Goal: Task Accomplishment & Management: Manage account settings

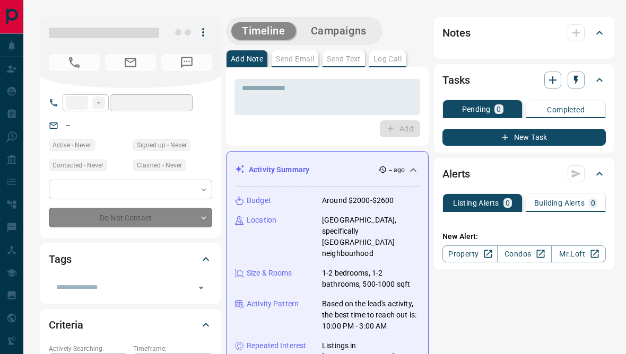
type input "**"
type input "**********"
type input "**"
type input "*"
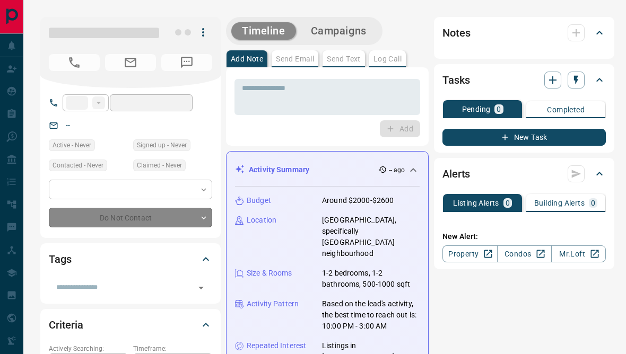
type input "**********"
type input "*******"
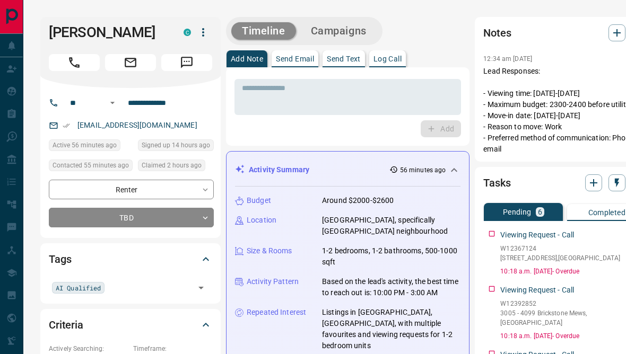
click at [611, 29] on icon "button" at bounding box center [617, 33] width 13 height 13
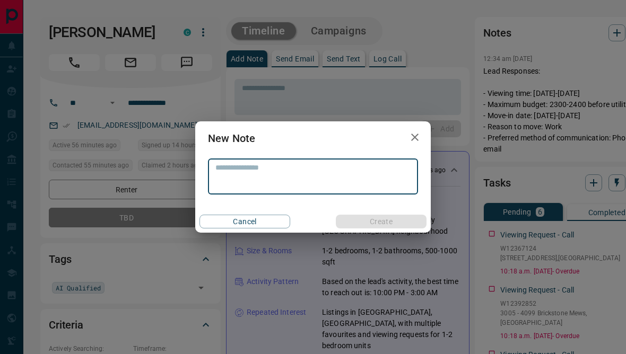
click at [337, 170] on textarea at bounding box center [312, 176] width 195 height 27
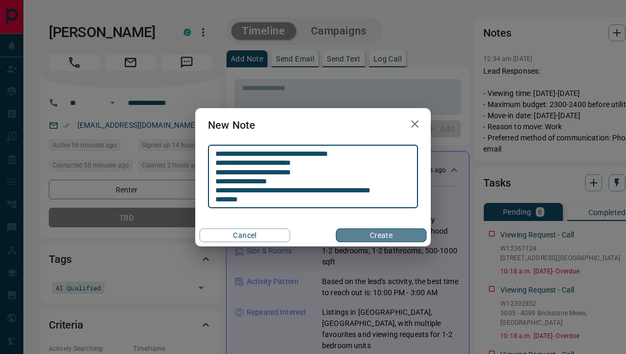
type textarea "**********"
click at [391, 237] on button "Create" at bounding box center [381, 236] width 91 height 14
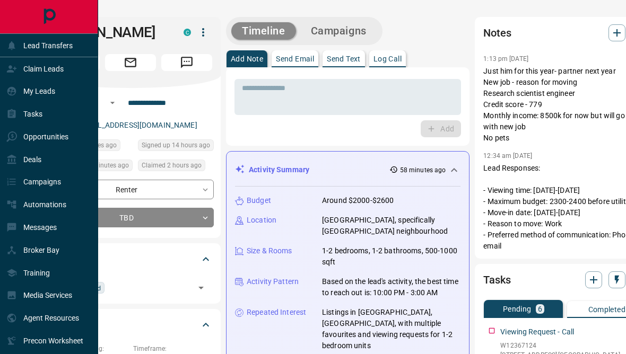
click at [8, 50] on icon at bounding box center [11, 45] width 11 height 11
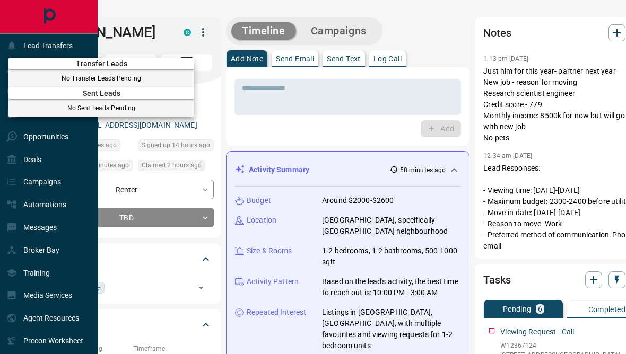
click at [77, 38] on div at bounding box center [313, 177] width 626 height 354
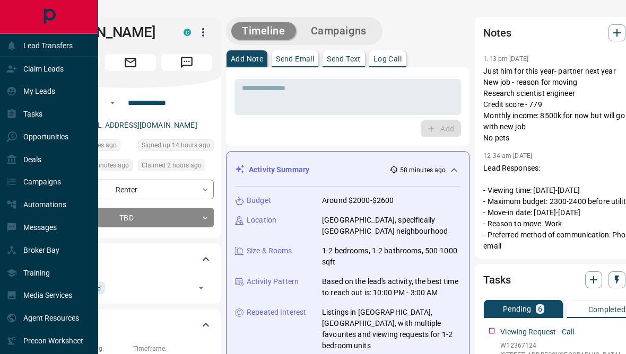
click at [82, 72] on div "Claim Leads" at bounding box center [49, 68] width 98 height 23
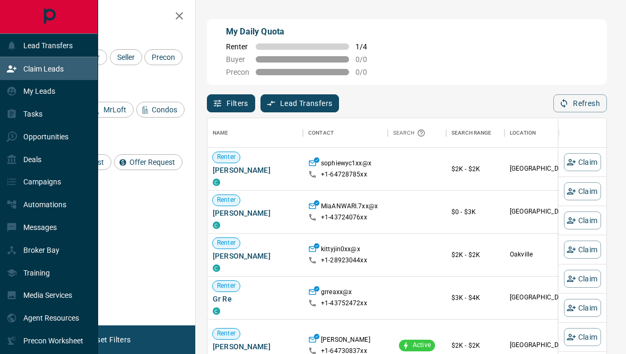
scroll to position [314, 399]
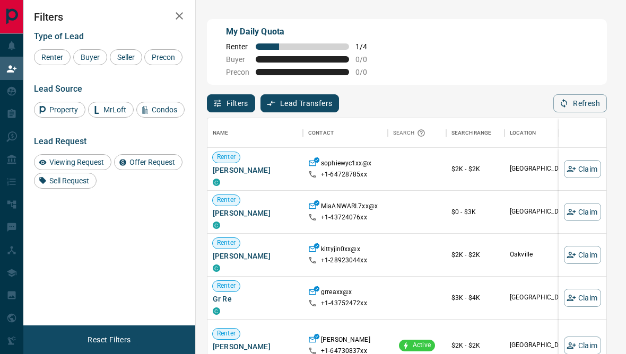
click at [168, 266] on div "Filters Type of Lead Renter Buyer Seller Precon Lead Source Property MrLoft Con…" at bounding box center [109, 163] width 172 height 326
click at [93, 167] on span "Viewing Request" at bounding box center [77, 162] width 62 height 8
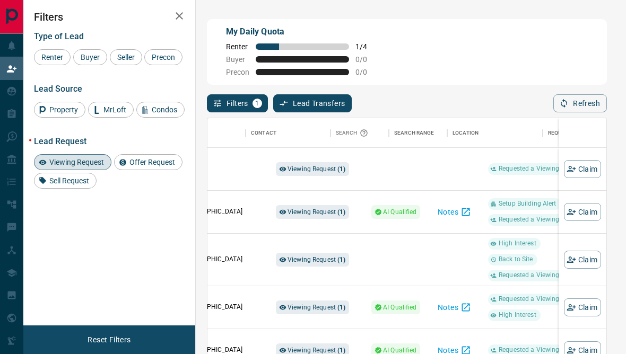
scroll to position [0, 330]
click at [323, 173] on span "Viewing Request ( 1 )" at bounding box center [317, 169] width 58 height 7
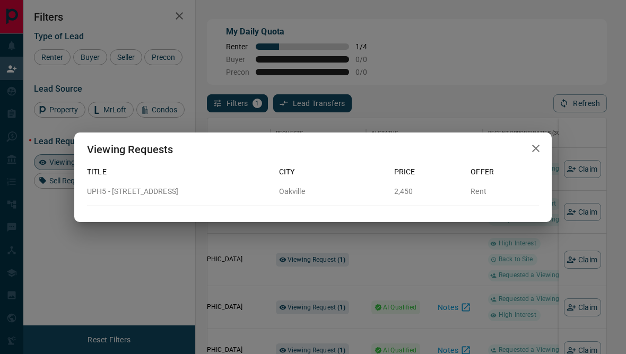
click at [324, 250] on div "Viewing Requests Title City Price Offer UPH5 - [STREET_ADDRESS][GEOGRAPHIC_DATA…" at bounding box center [313, 177] width 626 height 354
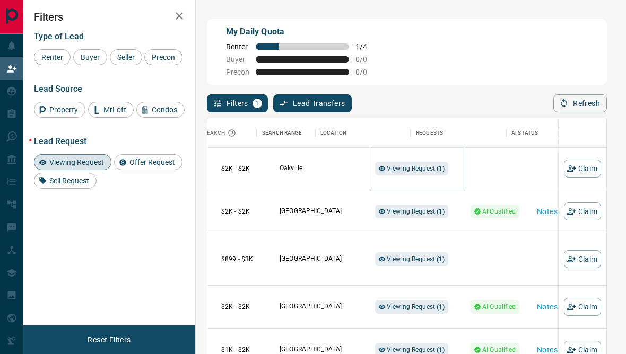
scroll to position [1, 249]
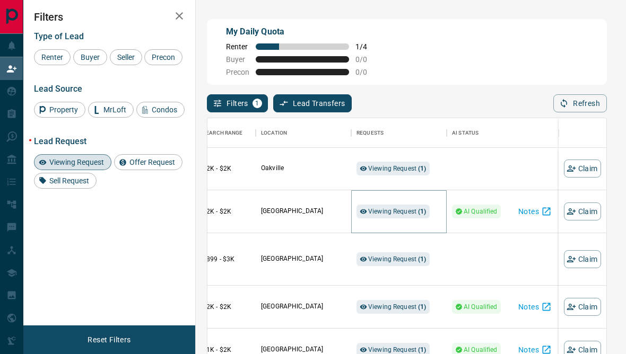
click at [406, 209] on div "Viewing Request ( 1 )" at bounding box center [393, 212] width 73 height 14
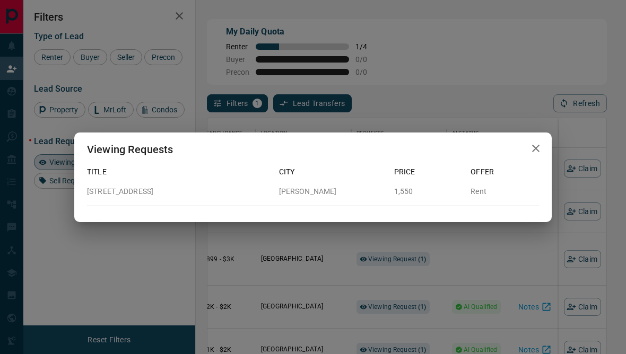
click at [363, 242] on div "Viewing Requests Title City Price Offer [STREET_ADDRESS][GEOGRAPHIC_DATA][PERSO…" at bounding box center [313, 177] width 626 height 354
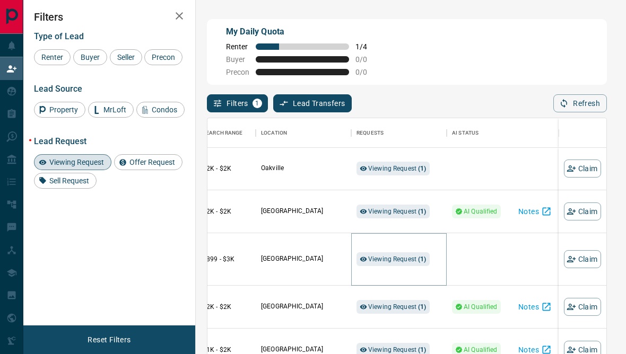
click at [394, 263] on span "Viewing Request ( 1 )" at bounding box center [397, 259] width 58 height 7
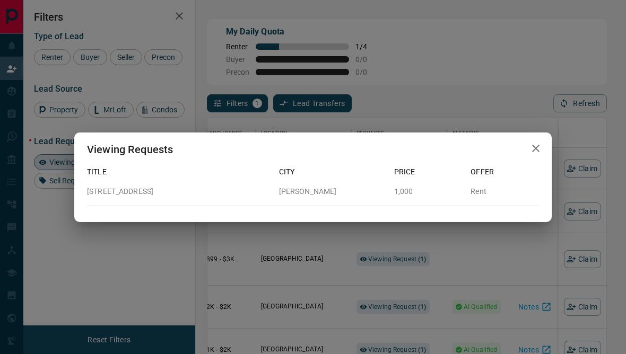
click at [328, 301] on div "Viewing Requests Title City Price Offer [STREET_ADDRESS][PERSON_NAME] 1,000 Rent" at bounding box center [313, 177] width 626 height 354
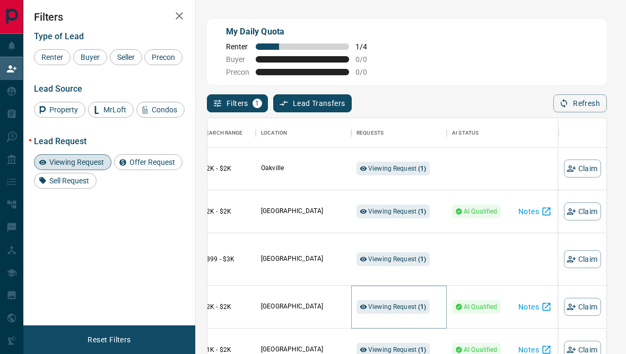
click at [376, 311] on span "Viewing Request ( 1 )" at bounding box center [397, 307] width 58 height 7
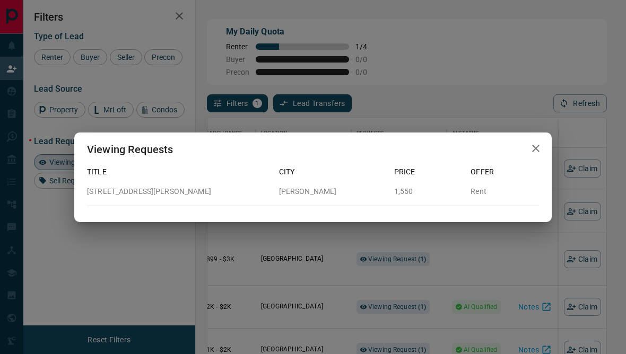
click at [358, 317] on div "Viewing Requests Title City Price Offer [STREET_ADDRESS][PERSON_NAME][PERSON_NA…" at bounding box center [313, 177] width 626 height 354
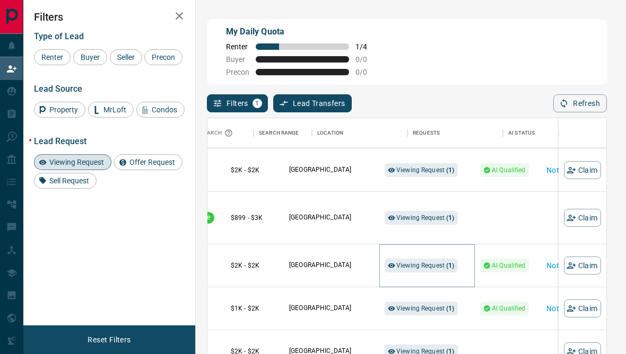
scroll to position [101, 181]
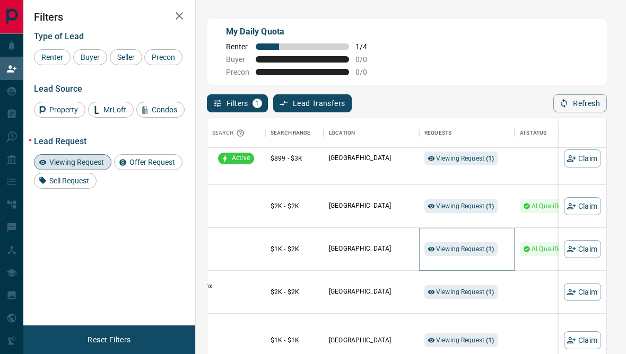
click at [456, 255] on span "Viewing Request ( 1 )" at bounding box center [465, 249] width 58 height 11
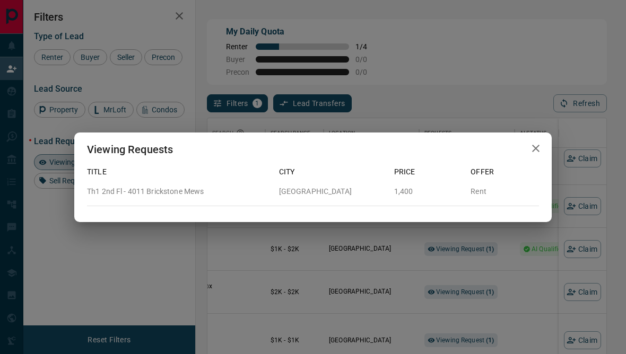
click at [437, 281] on div "Viewing Requests Title City Price Offer Th1 2nd Fl - 4011 Brickstone Mews Missi…" at bounding box center [313, 177] width 626 height 354
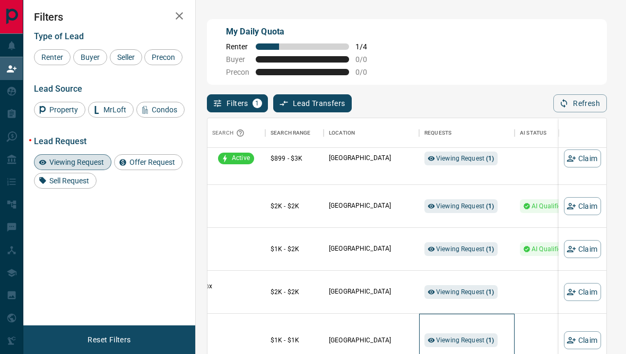
click at [437, 318] on div "Viewing Request ( 1 )" at bounding box center [466, 340] width 85 height 53
click at [445, 296] on span "Viewing Request ( 1 )" at bounding box center [465, 292] width 58 height 7
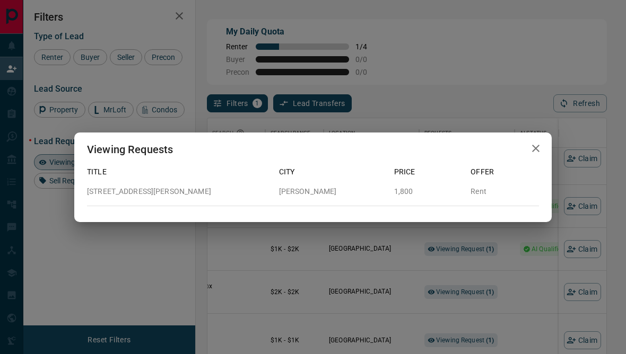
click at [412, 315] on div "Viewing Requests Title City Price Offer [STREET_ADDRESS][PERSON_NAME][PERSON_NA…" at bounding box center [313, 177] width 626 height 354
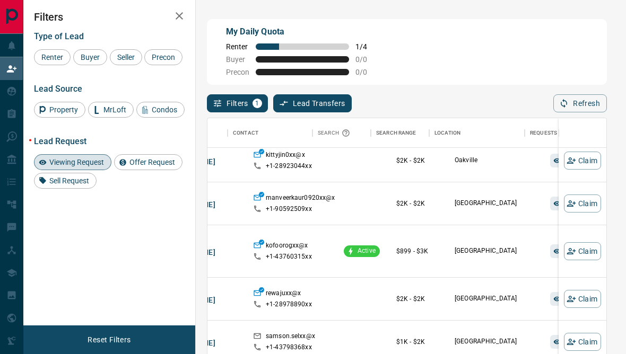
scroll to position [13, 82]
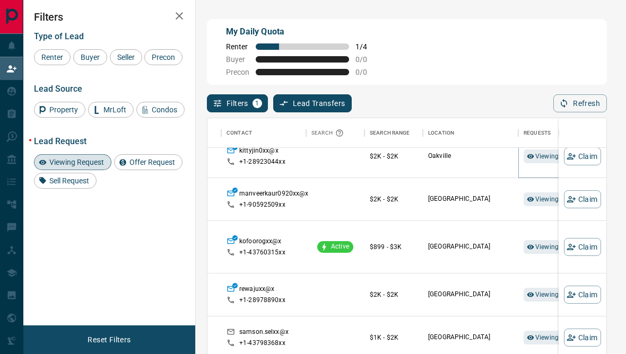
click at [541, 160] on span "Viewing Request ( 1 )" at bounding box center [564, 156] width 58 height 7
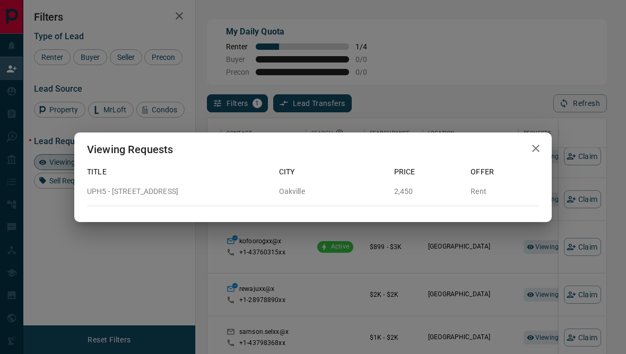
click at [537, 151] on icon "button" at bounding box center [536, 148] width 13 height 13
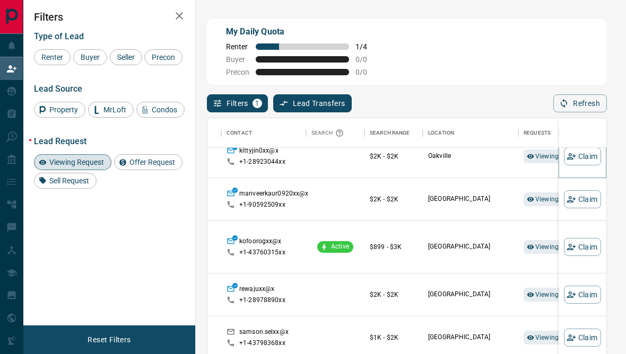
click at [594, 158] on button "Claim" at bounding box center [582, 157] width 37 height 18
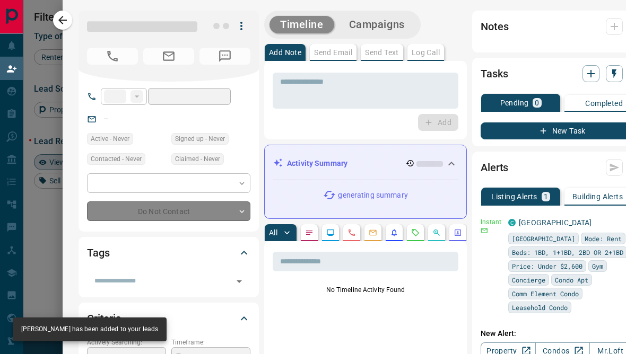
type input "**"
type input "**********"
type input "**"
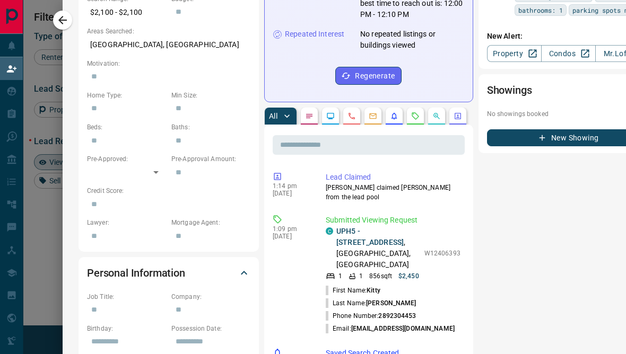
scroll to position [376, 0]
click at [368, 227] on link "UPH5 - [STREET_ADDRESS]" at bounding box center [369, 237] width 67 height 20
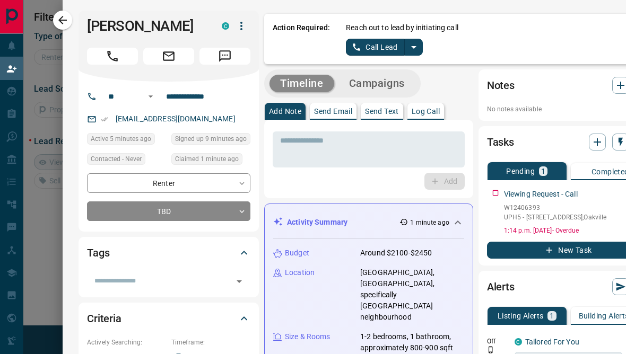
scroll to position [0, 0]
click at [422, 154] on textarea at bounding box center [368, 149] width 177 height 27
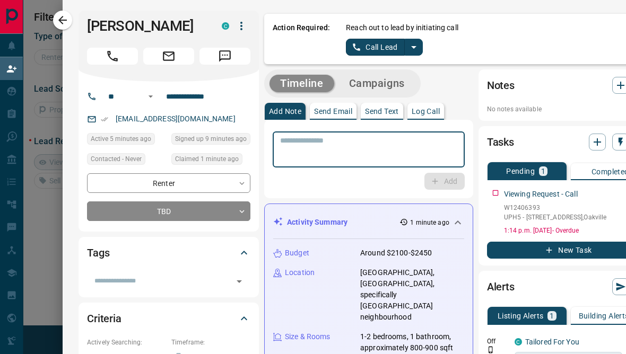
click at [391, 114] on p "Send Text" at bounding box center [382, 111] width 34 height 7
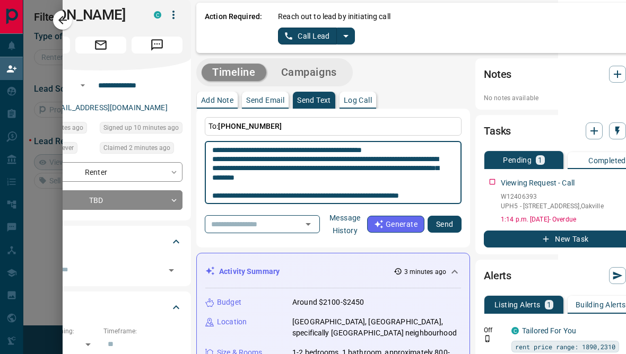
scroll to position [18, 0]
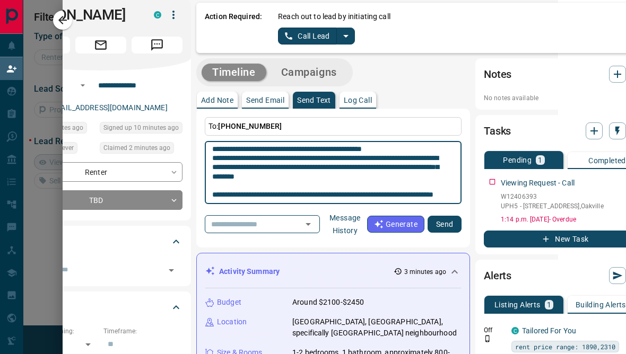
type textarea "**********"
click at [439, 232] on button "Send" at bounding box center [445, 224] width 34 height 17
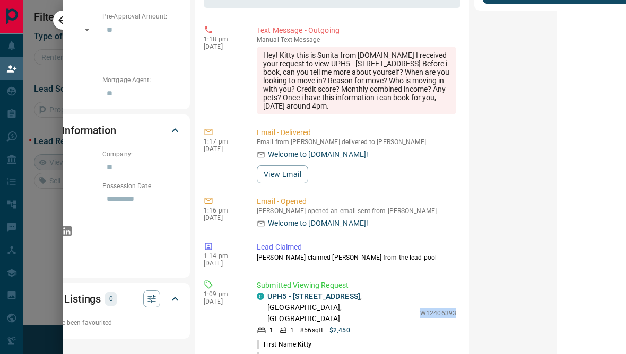
scroll to position [0, 0]
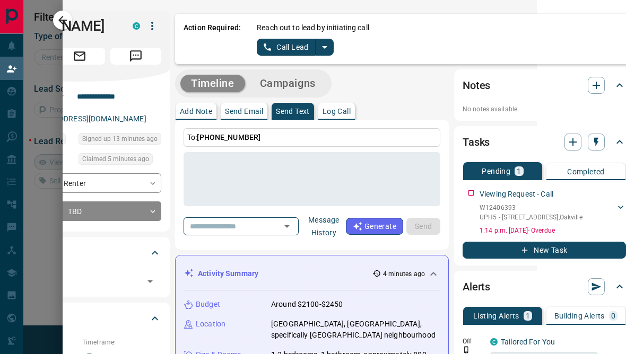
click at [40, 239] on div at bounding box center [313, 177] width 626 height 354
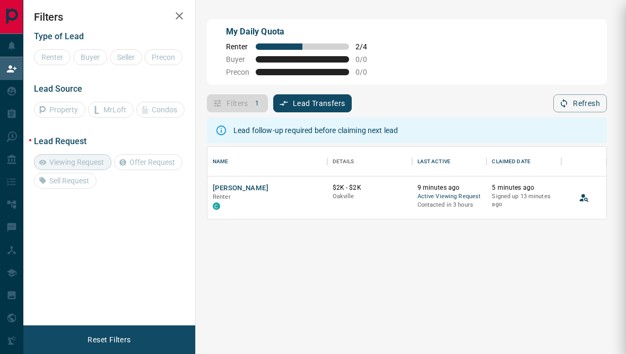
click at [42, 247] on div "Filters Type of Lead Renter Buyer Seller Precon Lead Source Property MrLoft Con…" at bounding box center [109, 163] width 172 height 326
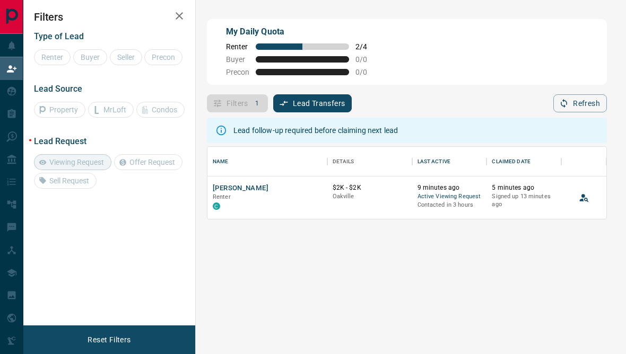
click at [49, 239] on div "Filters Type of Lead Renter Buyer Seller Precon Lead Source Property MrLoft Con…" at bounding box center [109, 163] width 172 height 326
click at [51, 250] on div "Filters Type of Lead Renter Buyer Seller Precon Lead Source Property MrLoft Con…" at bounding box center [109, 163] width 172 height 326
click at [265, 193] on div "[PERSON_NAME] C" at bounding box center [267, 198] width 109 height 29
click at [226, 190] on button "[PERSON_NAME]" at bounding box center [241, 189] width 56 height 10
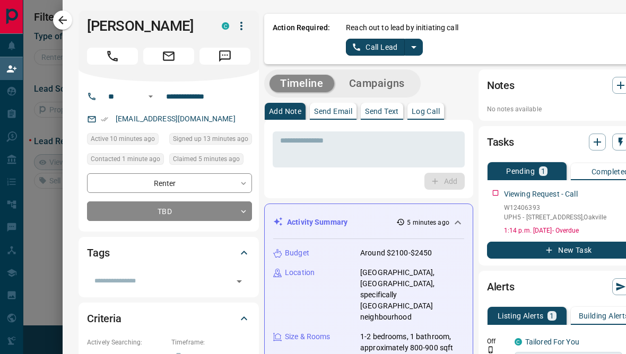
click at [353, 252] on div "Budget Around $2100-$2450" at bounding box center [368, 253] width 191 height 11
click at [379, 45] on link "Call Lead" at bounding box center [375, 47] width 59 height 17
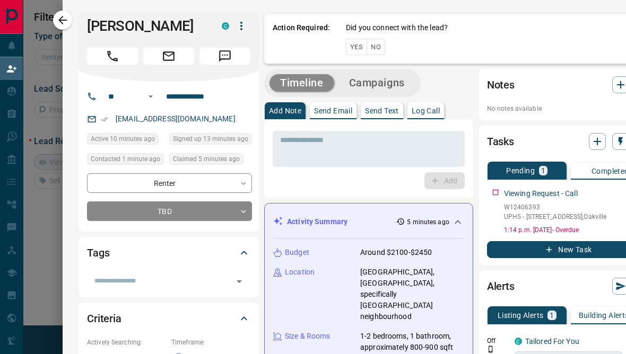
click at [379, 50] on button "No" at bounding box center [376, 47] width 19 height 16
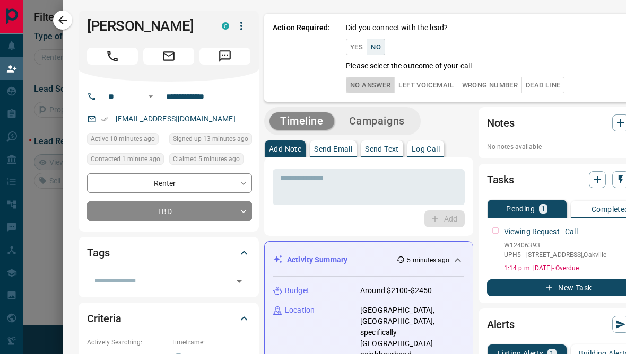
click at [384, 86] on button "No Answer" at bounding box center [370, 85] width 49 height 16
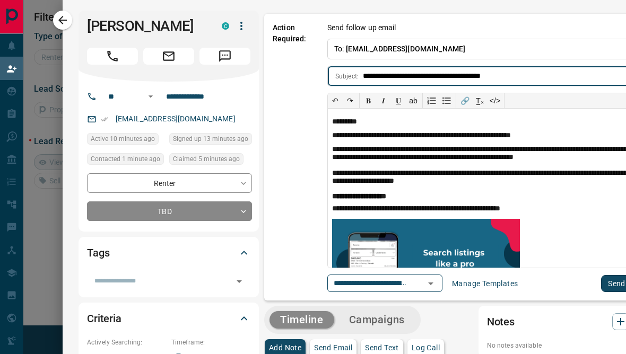
click at [610, 282] on button "Send" at bounding box center [616, 283] width 31 height 17
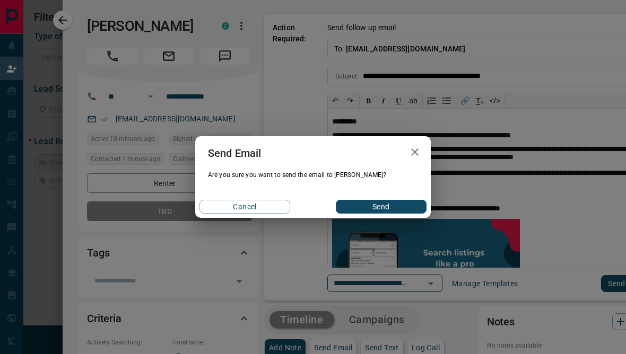
click at [415, 208] on button "Send" at bounding box center [381, 207] width 91 height 14
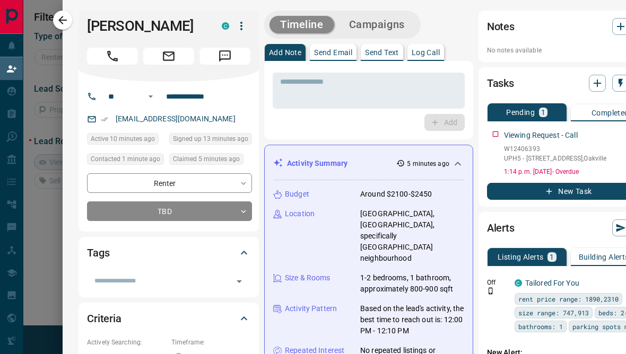
click at [90, 281] on input "text" at bounding box center [160, 281] width 140 height 12
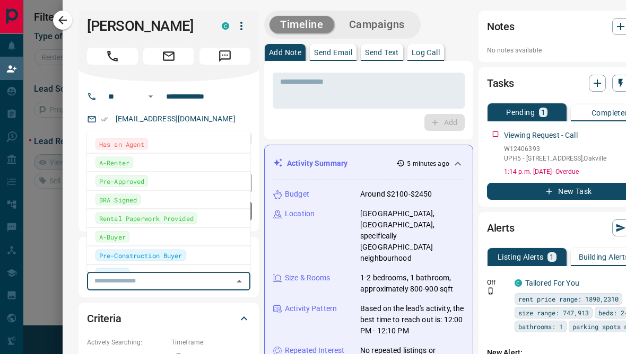
click at [57, 278] on div at bounding box center [313, 177] width 626 height 354
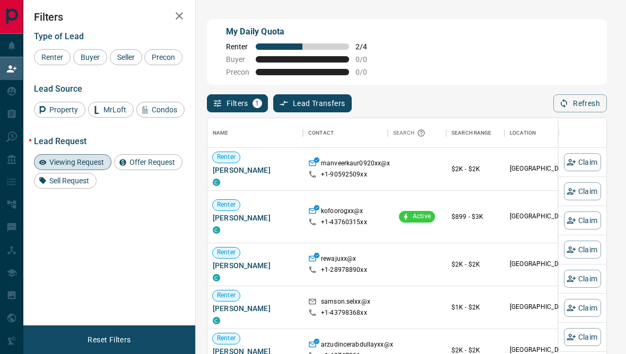
scroll to position [1, 1]
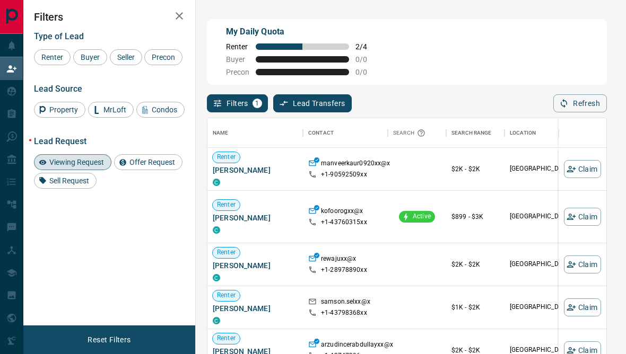
click at [93, 167] on span "Viewing Request" at bounding box center [77, 162] width 62 height 8
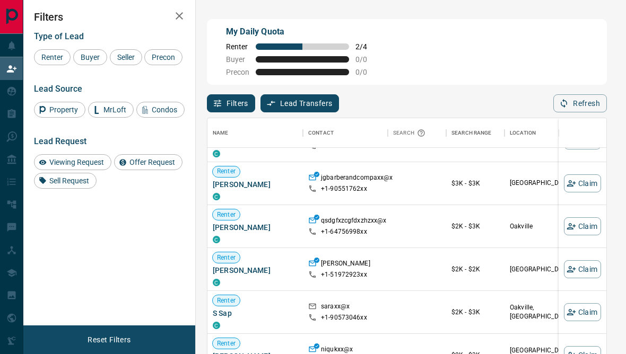
scroll to position [212, 0]
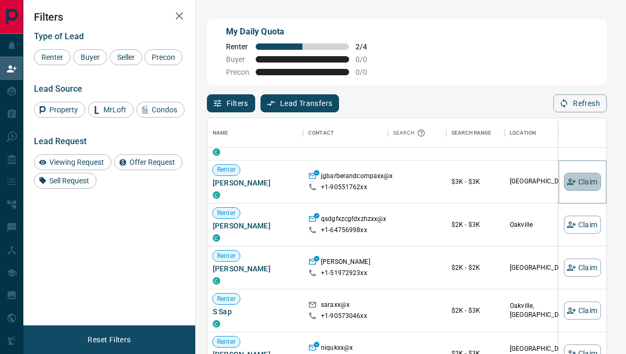
click at [595, 182] on button "Claim" at bounding box center [582, 182] width 37 height 18
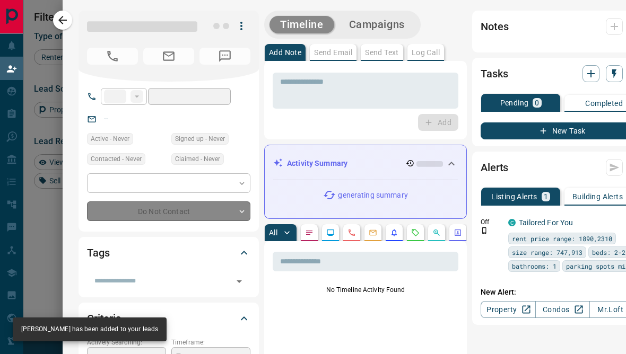
type input "**"
type input "**********"
type input "**"
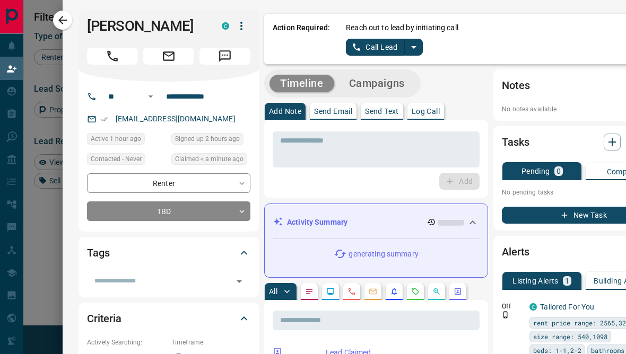
click at [378, 53] on link "Call Lead" at bounding box center [375, 47] width 59 height 17
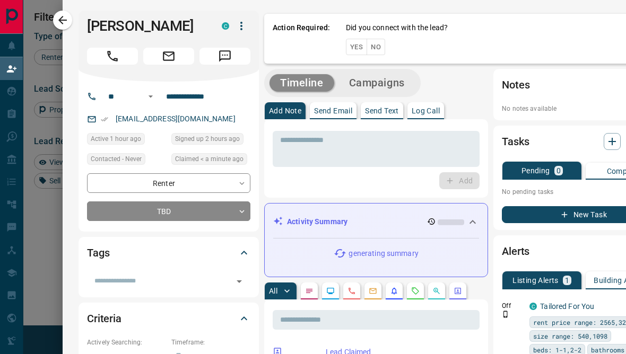
click at [377, 55] on button "No" at bounding box center [376, 47] width 19 height 16
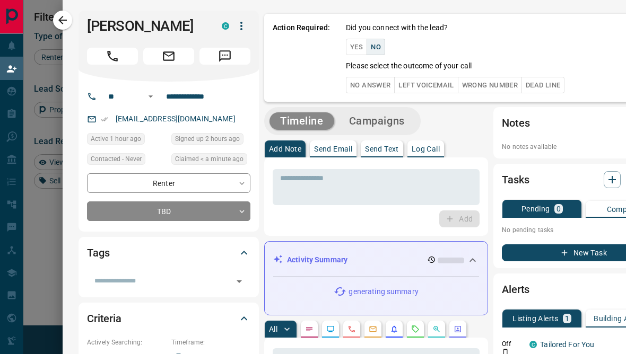
click at [372, 89] on button "No Answer" at bounding box center [370, 85] width 49 height 16
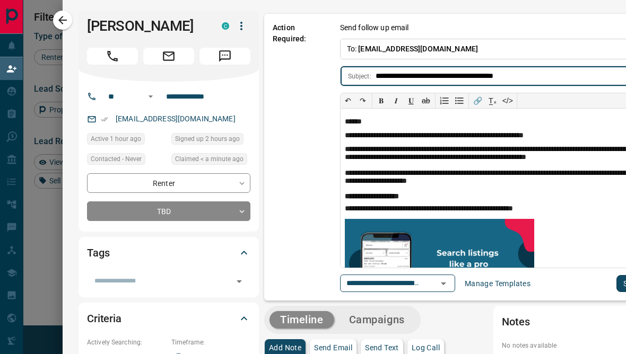
click at [621, 277] on button "Send" at bounding box center [632, 283] width 31 height 17
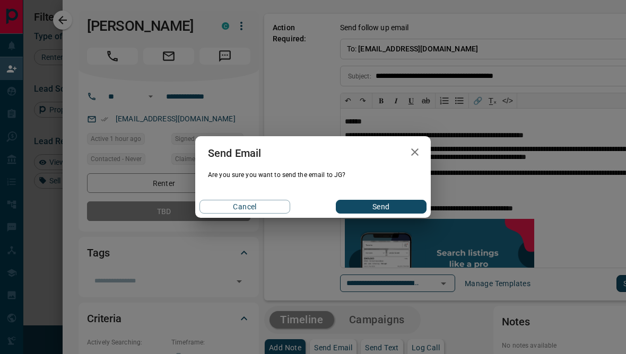
click at [423, 201] on button "Send" at bounding box center [381, 207] width 91 height 14
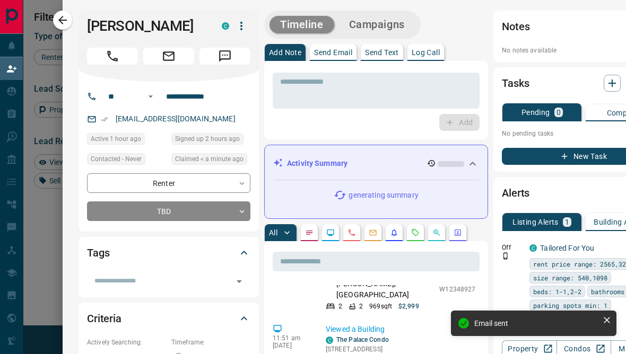
click at [454, 264] on input "text" at bounding box center [376, 262] width 207 height 20
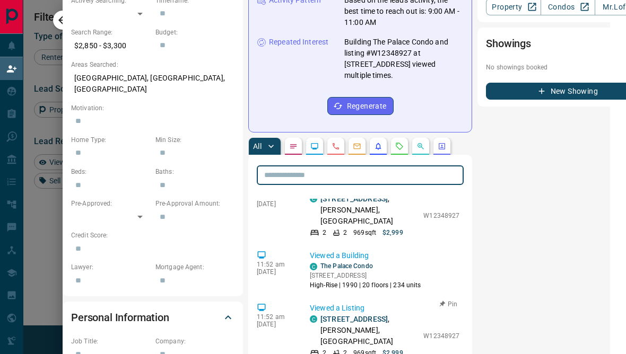
scroll to position [342, 16]
click at [54, 263] on div at bounding box center [313, 177] width 626 height 354
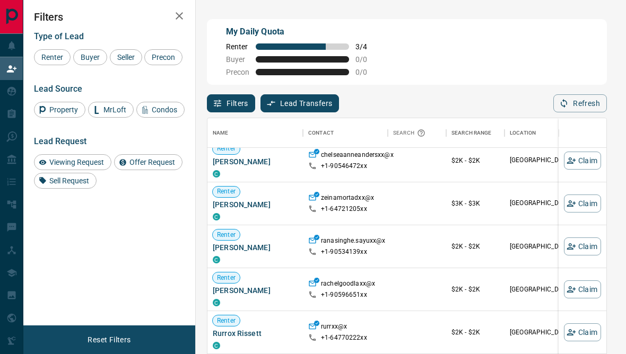
scroll to position [448, 0]
click at [585, 205] on button "Claim" at bounding box center [582, 204] width 37 height 18
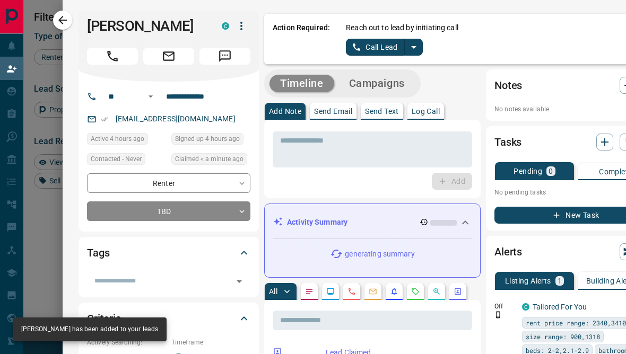
click at [387, 48] on link "Call Lead" at bounding box center [375, 47] width 59 height 17
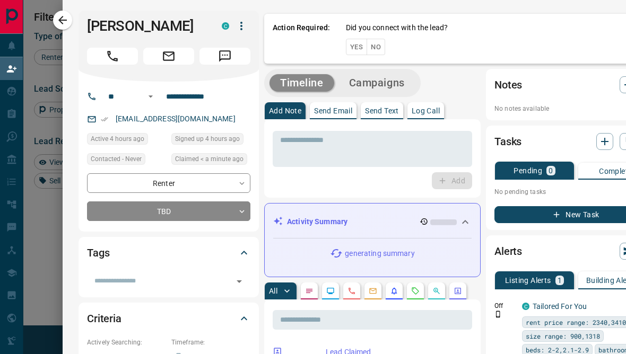
click at [378, 53] on button "No" at bounding box center [376, 47] width 19 height 16
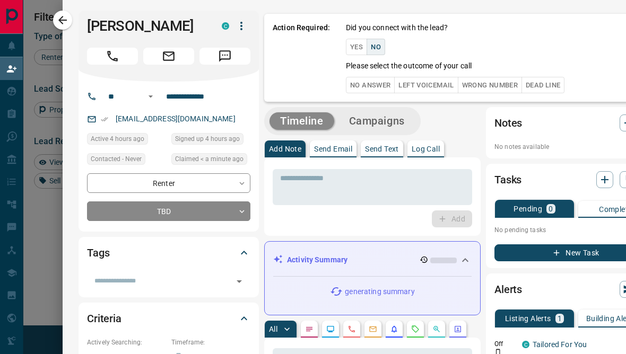
click at [369, 82] on button "No Answer" at bounding box center [370, 85] width 49 height 16
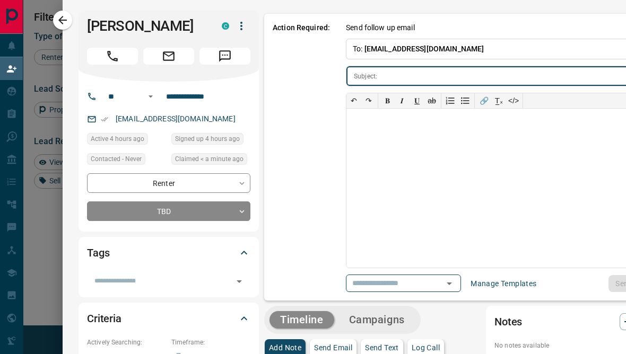
type input "**********"
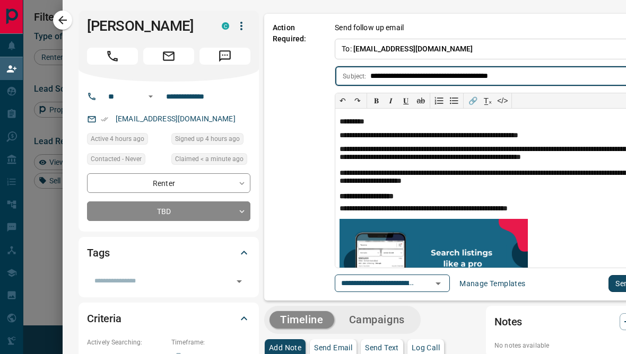
click at [609, 286] on button "Send" at bounding box center [624, 283] width 31 height 17
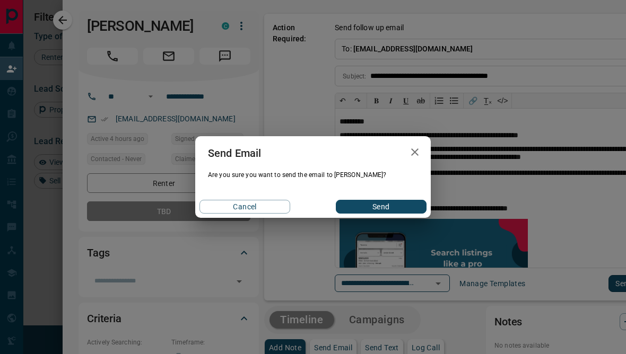
click at [358, 207] on button "Send" at bounding box center [381, 207] width 91 height 14
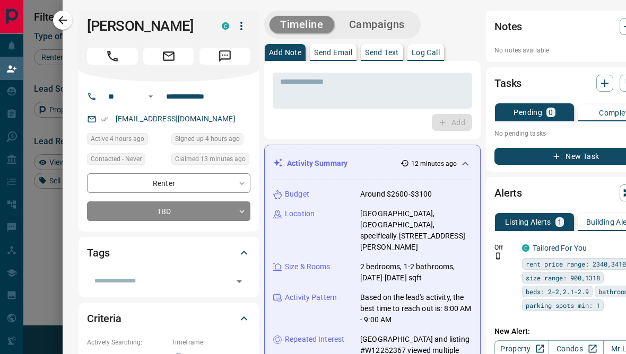
scroll to position [0, 0]
click at [41, 230] on div at bounding box center [313, 177] width 626 height 354
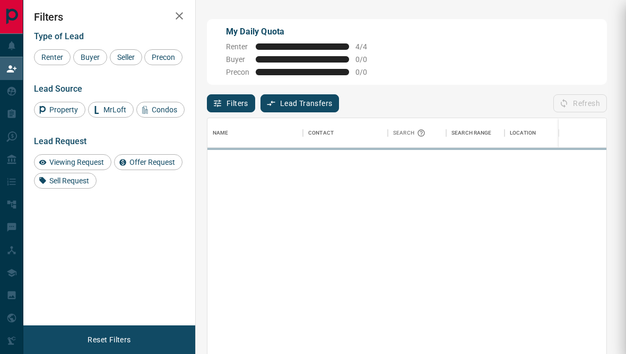
scroll to position [1, 1]
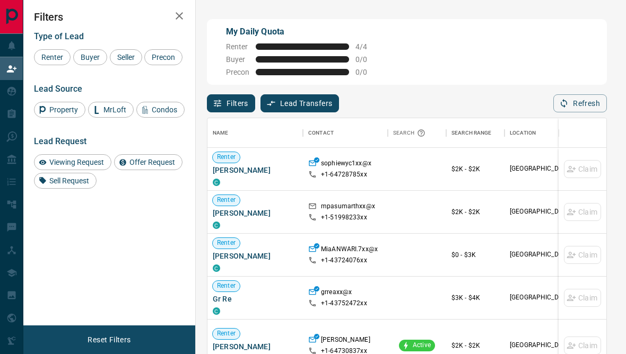
click at [213, 73] on div "My Daily Quota Renter 4 / 4 Buyer 0 / 0 Precon 0 / 0" at bounding box center [407, 52] width 400 height 66
click at [12, 94] on icon at bounding box center [11, 91] width 9 height 9
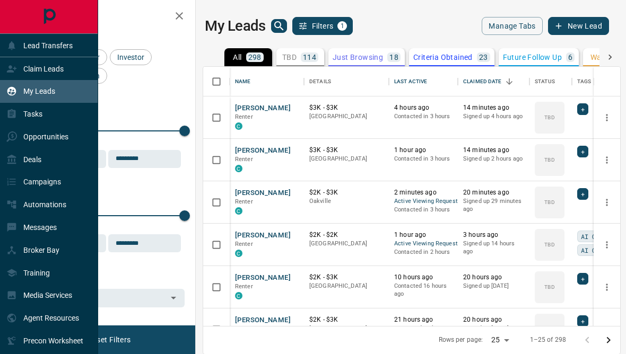
scroll to position [1, 1]
